Goal: Task Accomplishment & Management: Complete application form

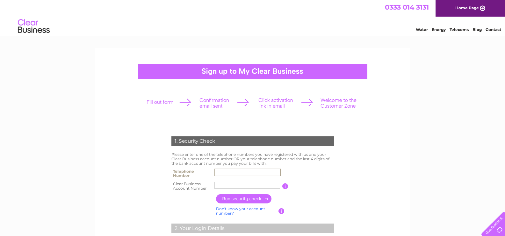
click at [232, 174] on input "text" at bounding box center [248, 172] width 66 height 8
click at [231, 185] on input "text" at bounding box center [248, 185] width 66 height 8
type input "393623"
click at [253, 172] on input "text" at bounding box center [248, 172] width 66 height 7
click at [245, 172] on input "text" at bounding box center [248, 172] width 66 height 8
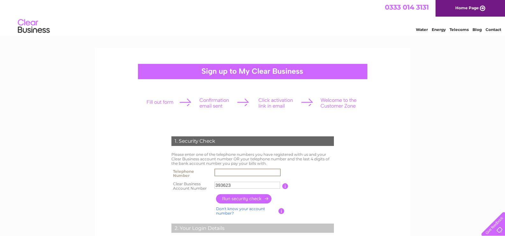
paste input "01543579764"
type input "01543579764"
click at [251, 201] on input "button" at bounding box center [244, 198] width 56 height 9
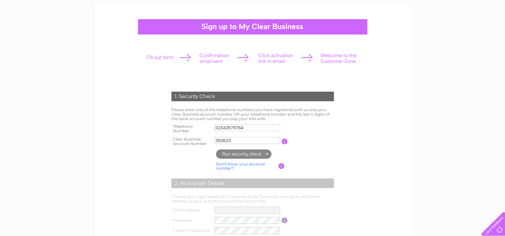
type input "**********"
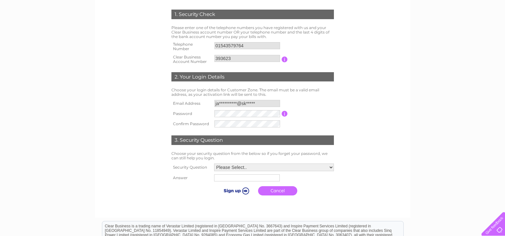
scroll to position [128, 0]
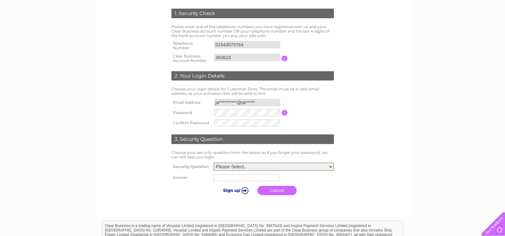
click at [256, 166] on select "Please Select.. In what town or city was your first job? In what town or city d…" at bounding box center [274, 166] width 121 height 8
click at [283, 112] on input "button" at bounding box center [285, 113] width 6 height 6
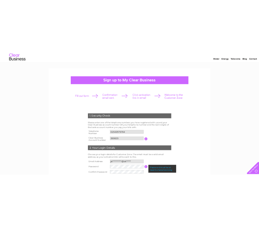
scroll to position [0, 0]
